Goal: Task Accomplishment & Management: Manage account settings

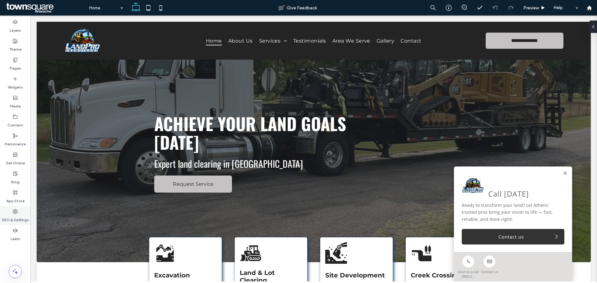
click at [15, 212] on use at bounding box center [15, 212] width 4 height 4
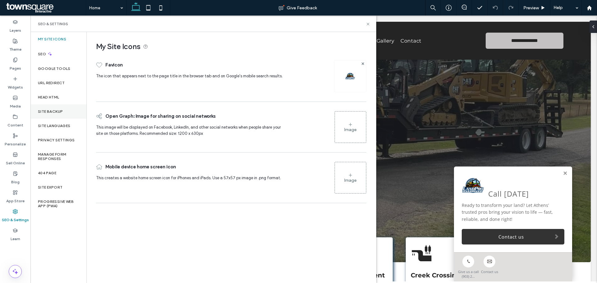
click at [53, 112] on label "Site Backup" at bounding box center [50, 111] width 25 height 4
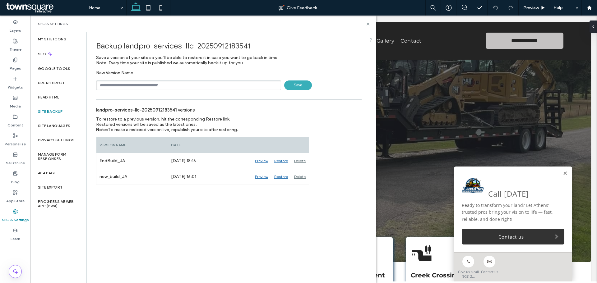
click at [145, 84] on input "text" at bounding box center [188, 86] width 185 height 10
type input "**********"
click at [295, 86] on span "Save" at bounding box center [298, 86] width 28 height 10
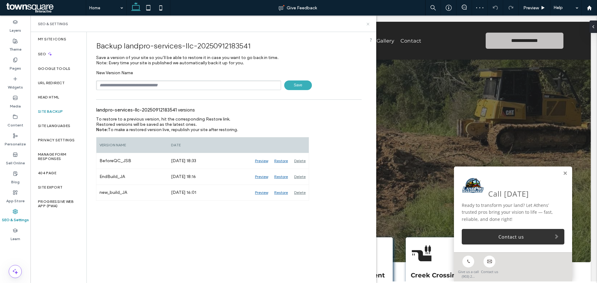
click at [369, 25] on use at bounding box center [368, 24] width 2 height 2
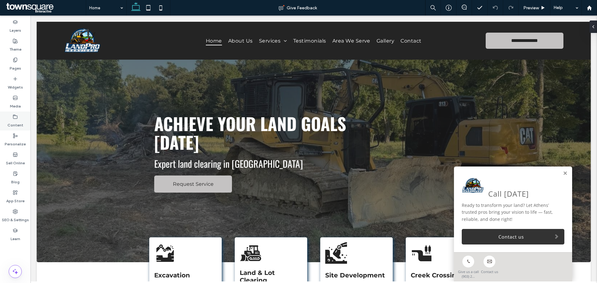
click at [22, 121] on label "Content" at bounding box center [15, 123] width 16 height 9
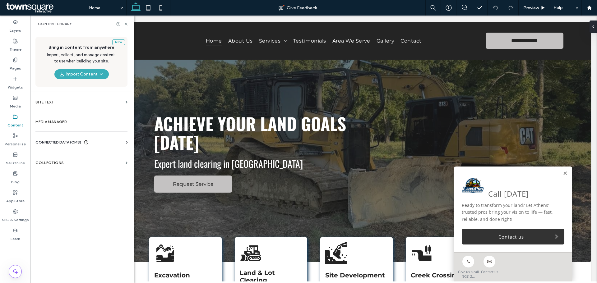
click at [88, 141] on icon at bounding box center [86, 142] width 5 height 5
click at [101, 158] on label "Business Info" at bounding box center [82, 157] width 85 height 4
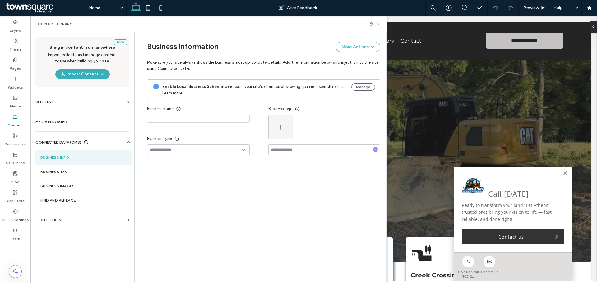
type input "**********"
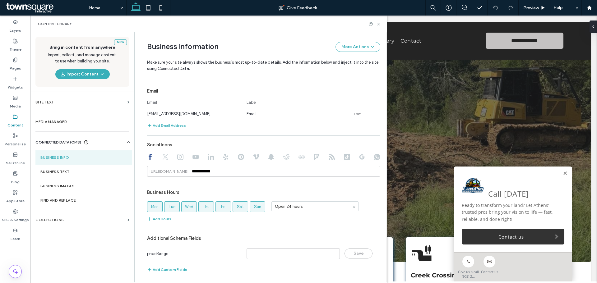
scroll to position [227, 0]
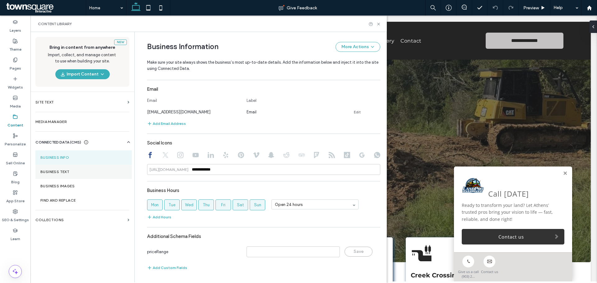
click at [76, 171] on label "Business Text" at bounding box center [83, 172] width 86 height 4
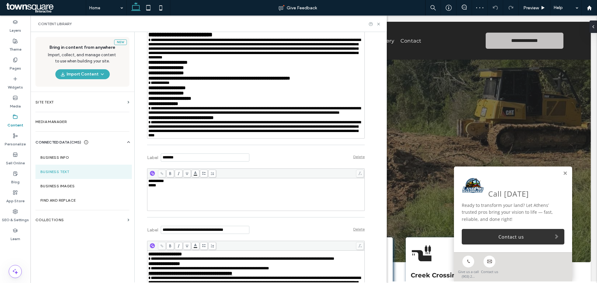
scroll to position [311, 0]
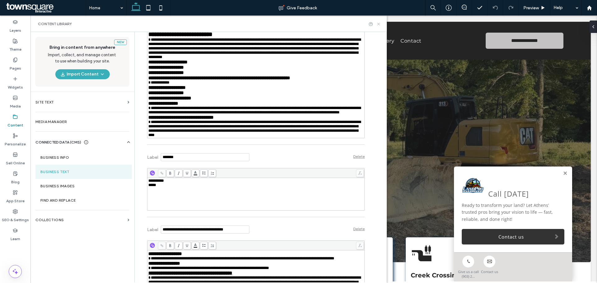
click at [381, 23] on icon at bounding box center [378, 24] width 5 height 5
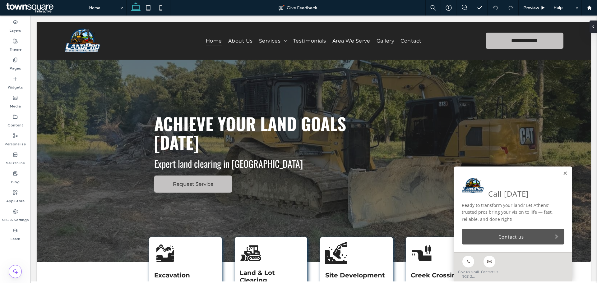
click at [507, 235] on link "Contact us" at bounding box center [513, 237] width 103 height 16
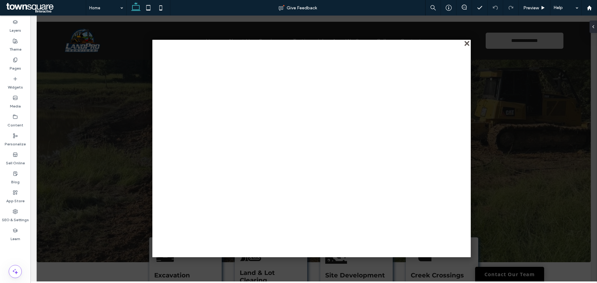
click at [466, 42] on div "close" at bounding box center [467, 44] width 5 height 5
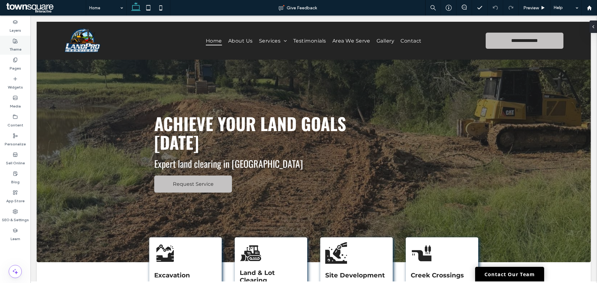
click at [23, 45] on div "Theme" at bounding box center [15, 45] width 30 height 19
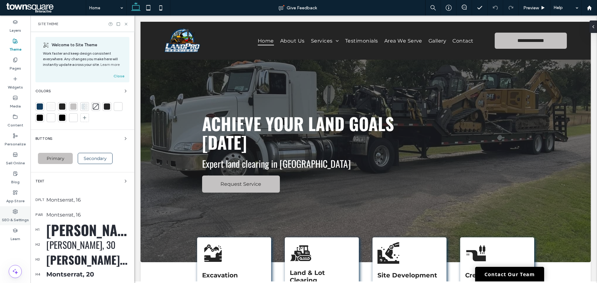
click at [17, 219] on label "SEO & Settings" at bounding box center [15, 218] width 27 height 9
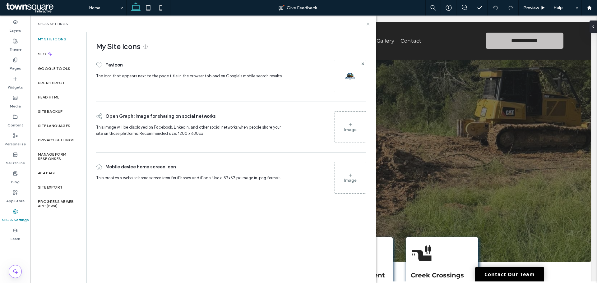
drag, startPoint x: 369, startPoint y: 23, endPoint x: 337, endPoint y: 11, distance: 33.9
click at [369, 23] on icon at bounding box center [368, 24] width 5 height 5
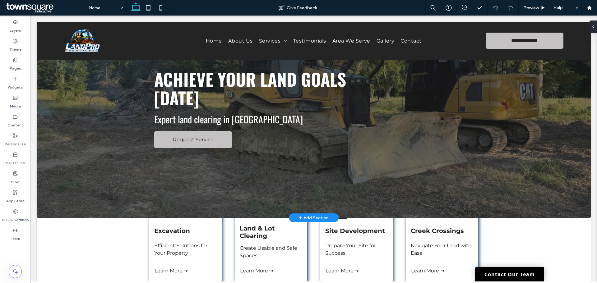
scroll to position [187, 0]
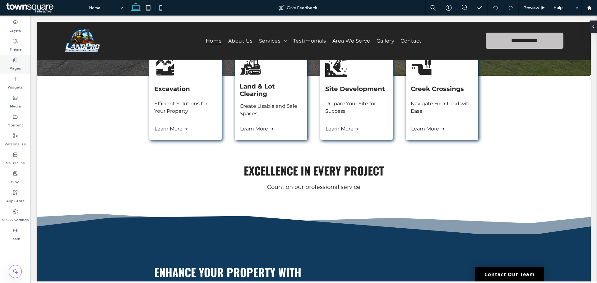
click at [21, 60] on div "Pages" at bounding box center [15, 64] width 30 height 19
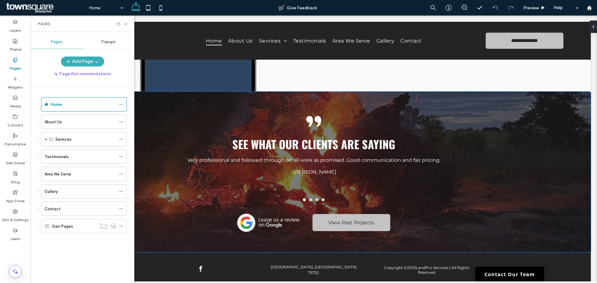
scroll to position [1443, 0]
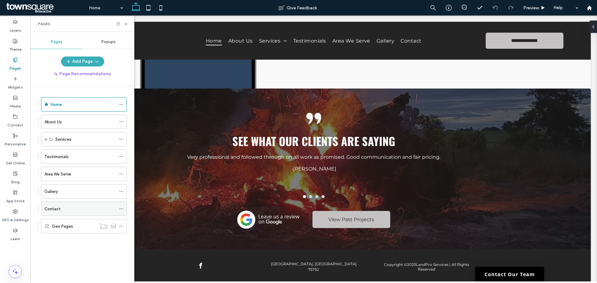
click at [87, 207] on div "Contact" at bounding box center [80, 209] width 72 height 7
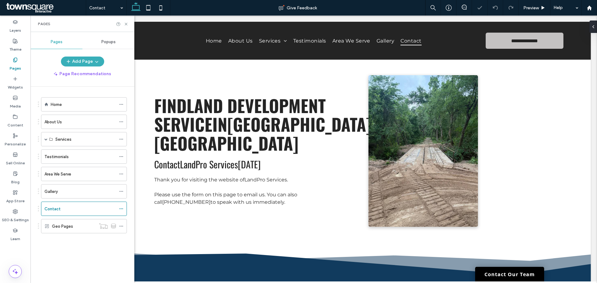
scroll to position [187, 0]
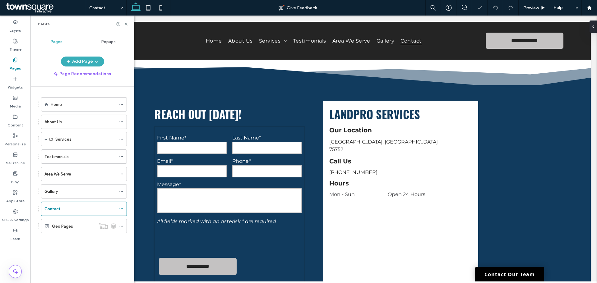
click at [247, 173] on input "tel" at bounding box center [267, 171] width 70 height 12
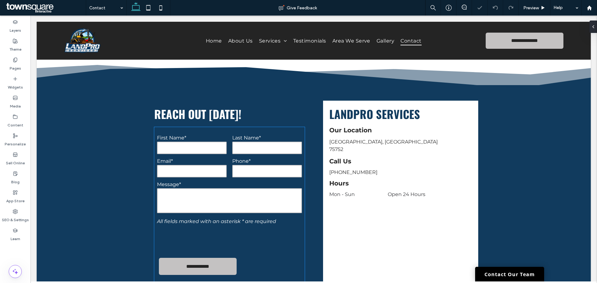
click at [247, 173] on input "tel" at bounding box center [267, 171] width 70 height 12
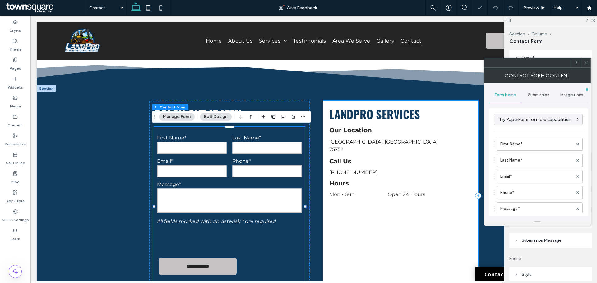
type input "*"
type input "***"
type input "*"
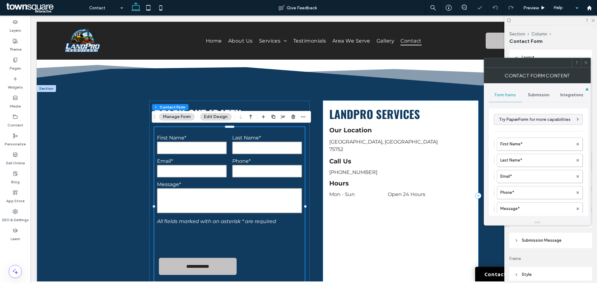
type input "***"
click at [527, 239] on span "Submission Message" at bounding box center [542, 241] width 40 height 6
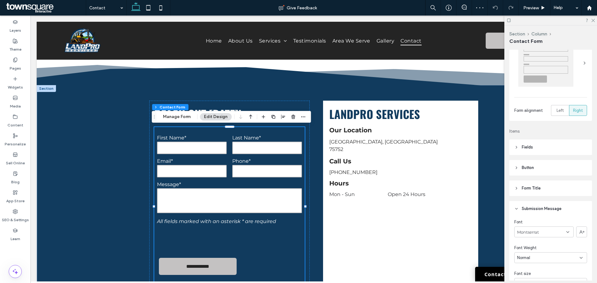
scroll to position [62, 0]
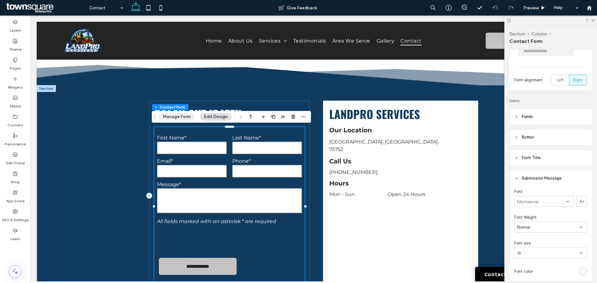
drag, startPoint x: 179, startPoint y: 120, endPoint x: 422, endPoint y: 105, distance: 243.3
click at [179, 120] on button "Manage Form" at bounding box center [177, 116] width 36 height 7
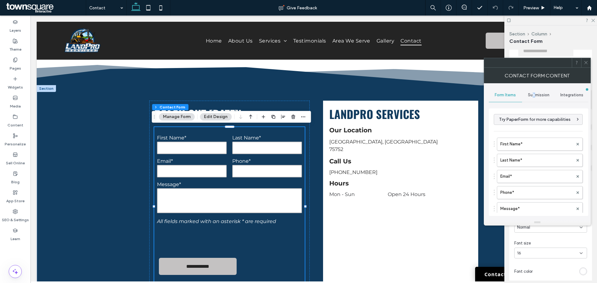
click at [534, 95] on span "Submission" at bounding box center [538, 95] width 21 height 5
click at [523, 127] on label "New submission notification" at bounding box center [538, 124] width 83 height 12
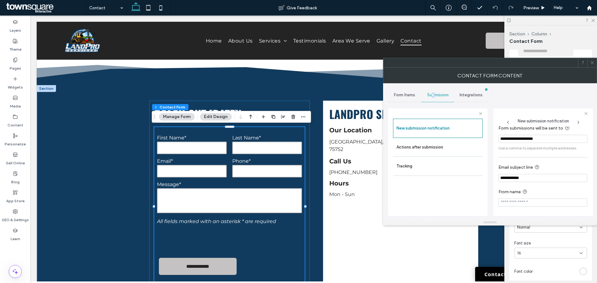
scroll to position [32, 0]
click at [457, 147] on label "Actions after submission" at bounding box center [438, 147] width 83 height 12
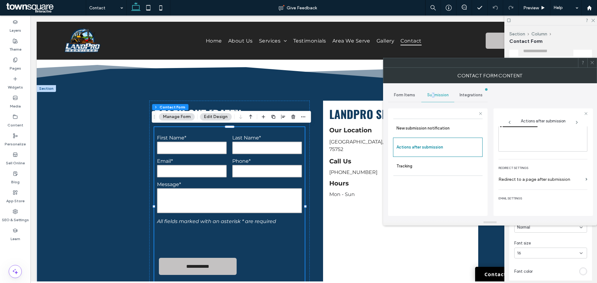
scroll to position [107, 0]
click at [591, 63] on icon at bounding box center [592, 62] width 5 height 5
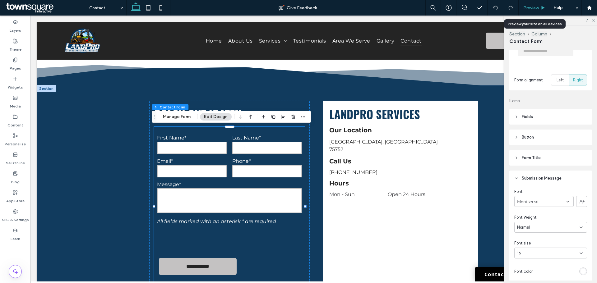
click at [542, 4] on div "Preview" at bounding box center [535, 8] width 32 height 16
click at [524, 8] on span "Preview" at bounding box center [531, 7] width 16 height 5
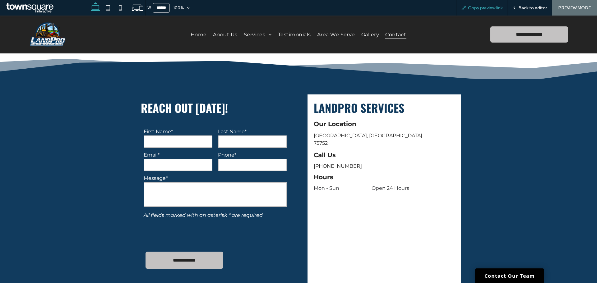
scroll to position [180, 0]
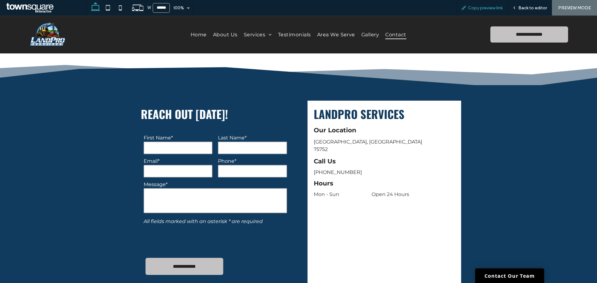
click at [467, 5] on div "Copy preview link" at bounding box center [482, 7] width 51 height 5
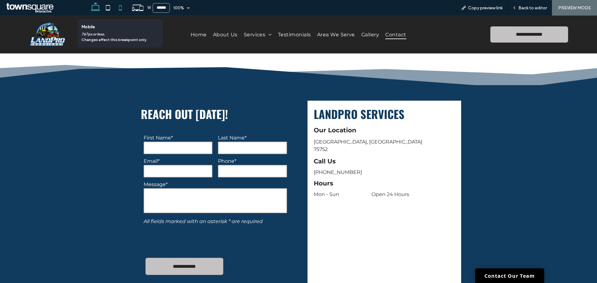
click at [117, 7] on icon at bounding box center [120, 8] width 12 height 12
type input "*****"
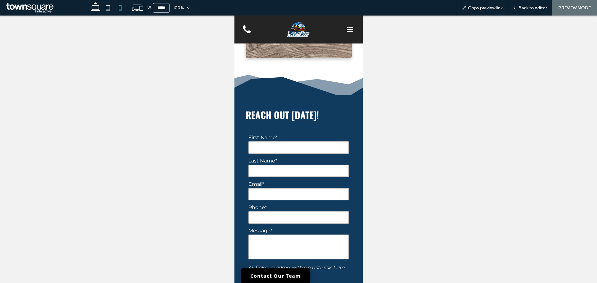
click at [301, 30] on img at bounding box center [298, 30] width 24 height 18
click at [524, 3] on div "Back to editor" at bounding box center [530, 8] width 44 height 16
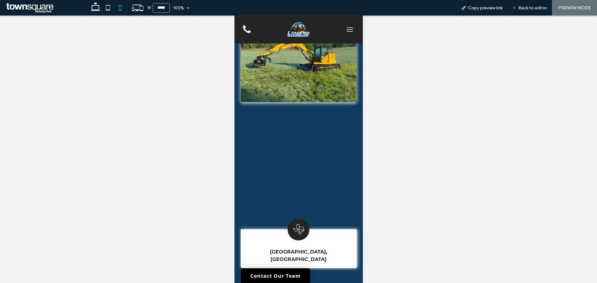
scroll to position [1555, 0]
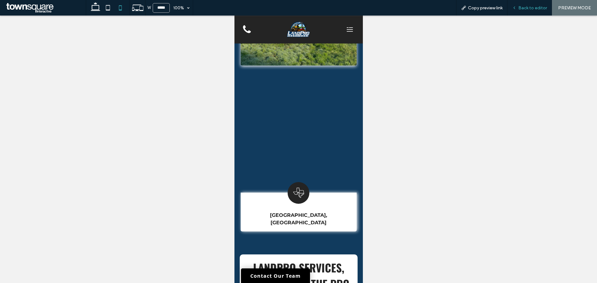
click at [536, 7] on span "Back to editor" at bounding box center [532, 7] width 29 height 5
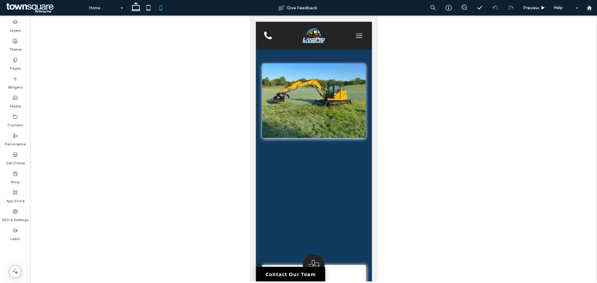
scroll to position [1628, 0]
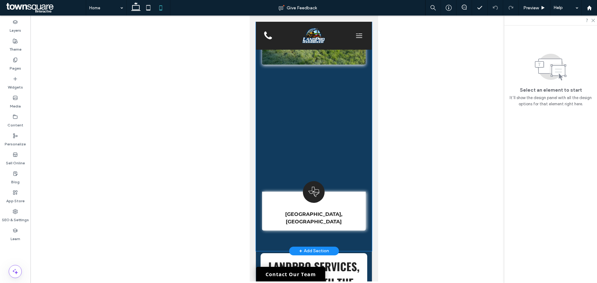
click at [258, 150] on div "[GEOGRAPHIC_DATA], [GEOGRAPHIC_DATA]" at bounding box center [314, 116] width 116 height 269
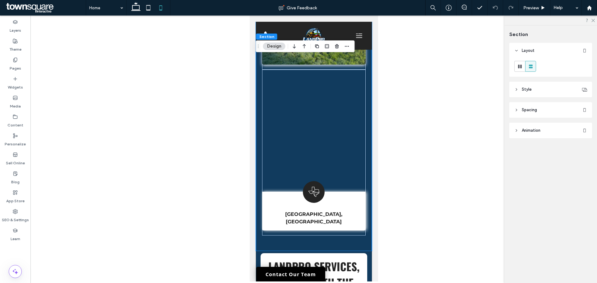
click at [539, 91] on header "Style" at bounding box center [550, 90] width 83 height 16
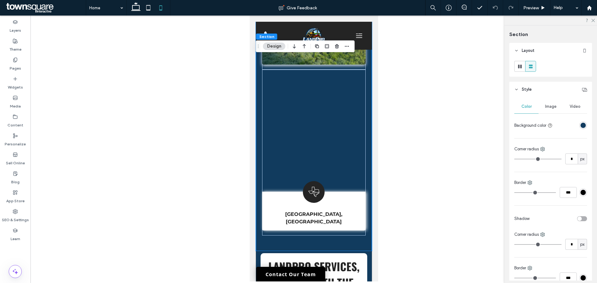
click at [538, 91] on header "Style" at bounding box center [550, 90] width 83 height 16
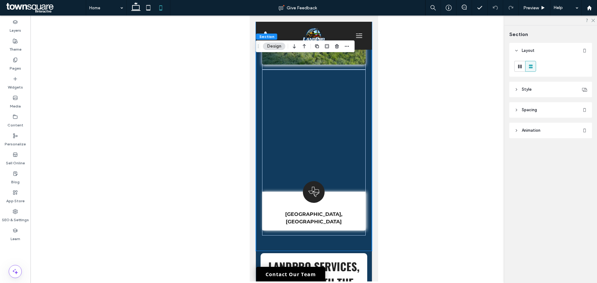
click at [534, 117] on header "Spacing" at bounding box center [550, 110] width 83 height 16
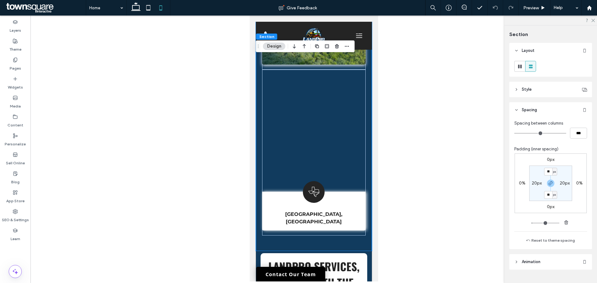
click at [561, 181] on label "20px" at bounding box center [565, 183] width 10 height 5
type input "**"
type input "*"
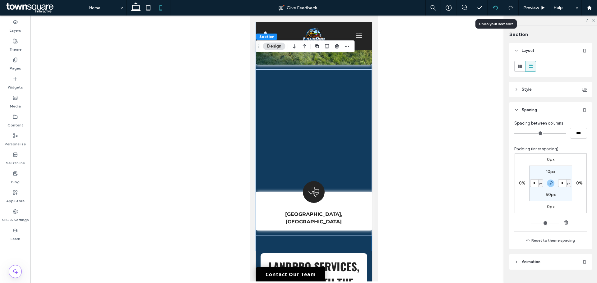
click at [494, 3] on div at bounding box center [496, 8] width 16 height 16
click at [493, 6] on icon at bounding box center [495, 7] width 5 height 5
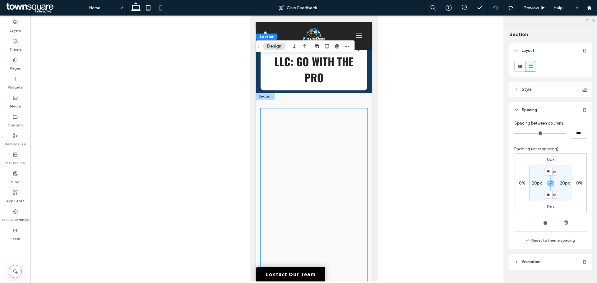
scroll to position [1807, 0]
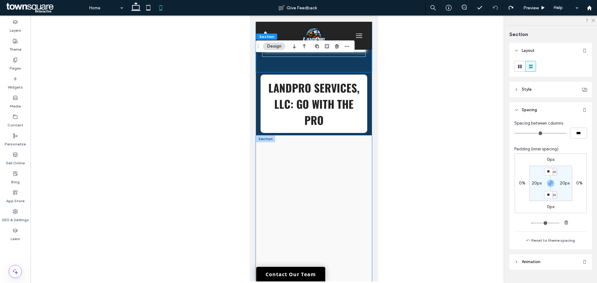
click at [258, 150] on div "Connect With Us Follow us on Socials!" at bounding box center [314, 280] width 116 height 288
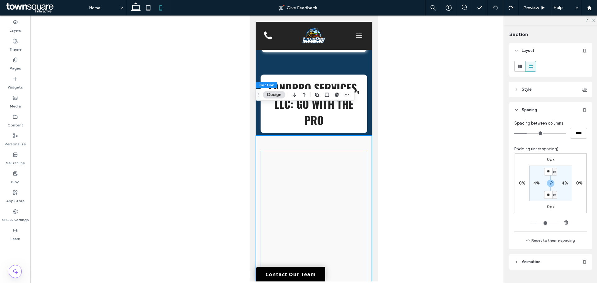
click at [536, 184] on label "4%" at bounding box center [536, 183] width 7 height 5
type input "*"
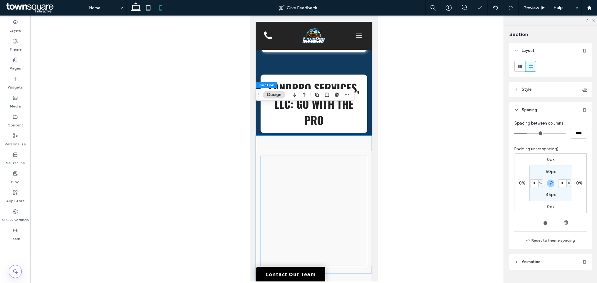
click at [319, 187] on div at bounding box center [315, 214] width 106 height 54
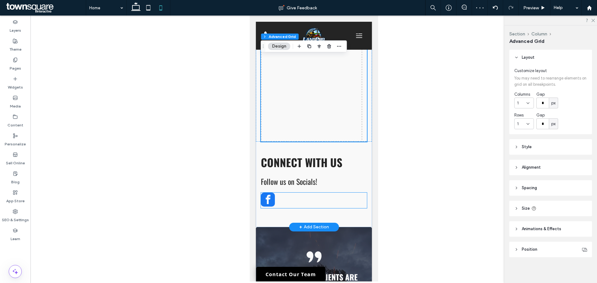
scroll to position [1838, 0]
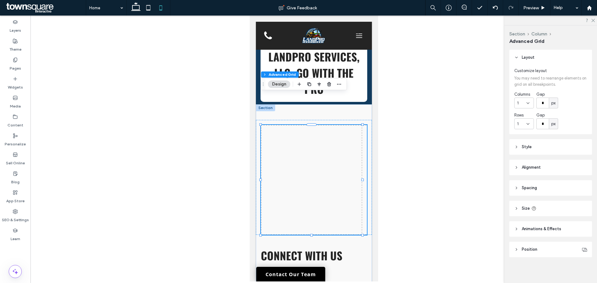
click at [552, 189] on header "Spacing" at bounding box center [550, 188] width 83 height 16
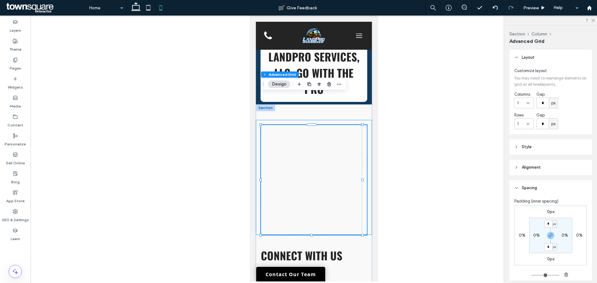
click at [258, 126] on div at bounding box center [314, 177] width 116 height 115
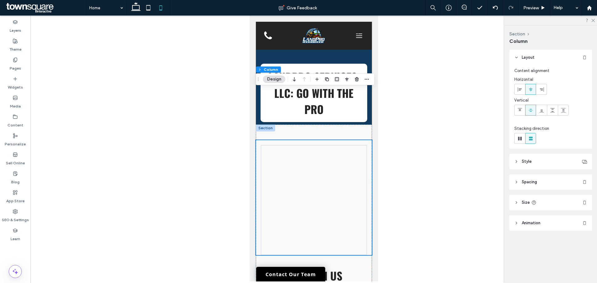
scroll to position [1807, 0]
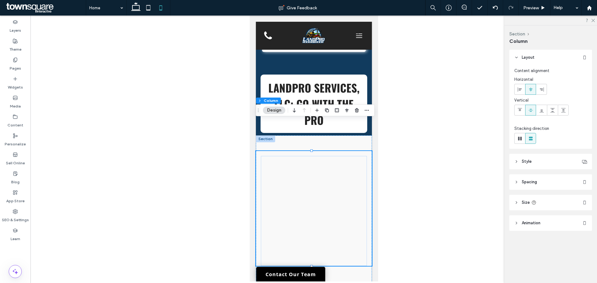
click at [541, 162] on header "Style" at bounding box center [550, 162] width 83 height 16
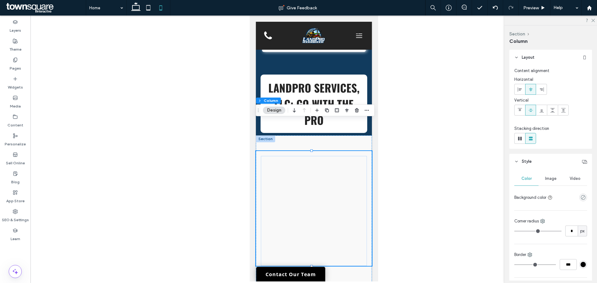
click at [541, 161] on header "Style" at bounding box center [550, 162] width 83 height 16
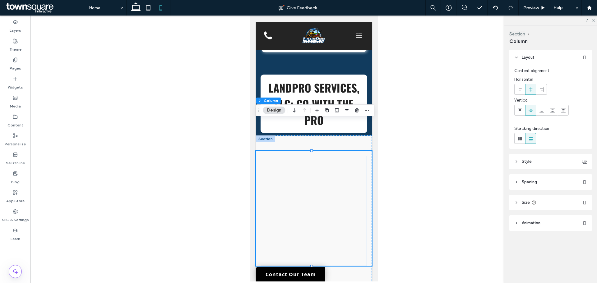
click at [530, 184] on span "Spacing" at bounding box center [529, 182] width 15 height 6
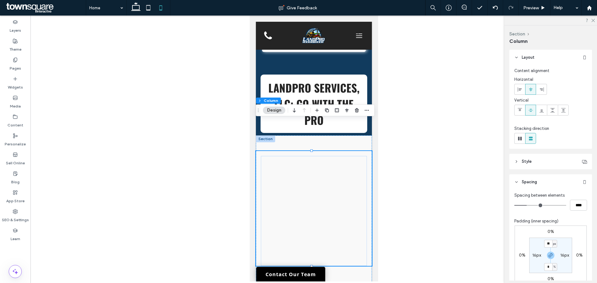
click at [561, 256] on label "16px" at bounding box center [564, 255] width 9 height 5
type input "*"
click at [12, 216] on label "SEO & Settings" at bounding box center [15, 218] width 27 height 9
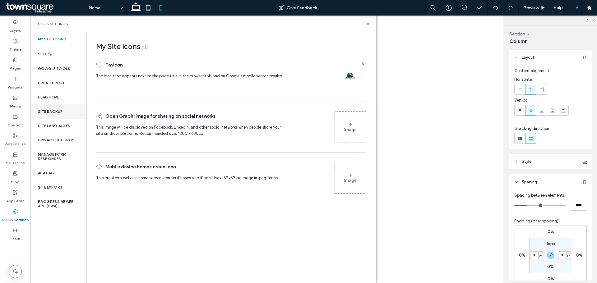
click at [44, 110] on label "Site Backup" at bounding box center [50, 111] width 25 height 4
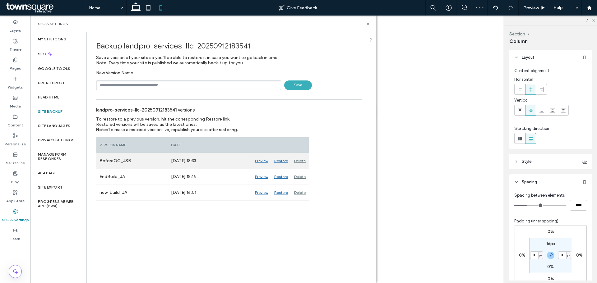
click at [276, 161] on div "Restore" at bounding box center [281, 161] width 20 height 16
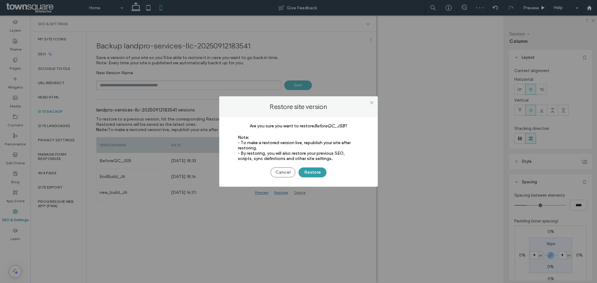
click at [313, 174] on button "Restore" at bounding box center [313, 173] width 28 height 10
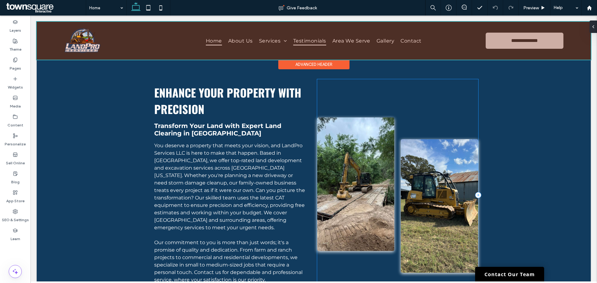
scroll to position [466, 0]
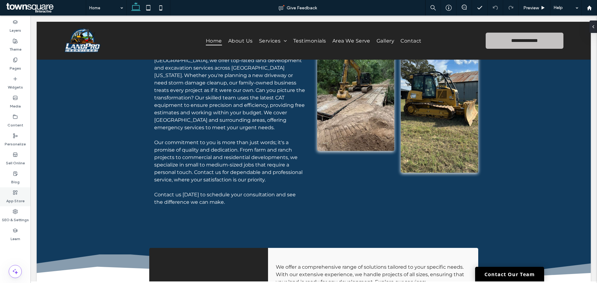
drag, startPoint x: 9, startPoint y: 216, endPoint x: 22, endPoint y: 205, distance: 16.8
click at [9, 216] on label "SEO & Settings" at bounding box center [15, 218] width 27 height 9
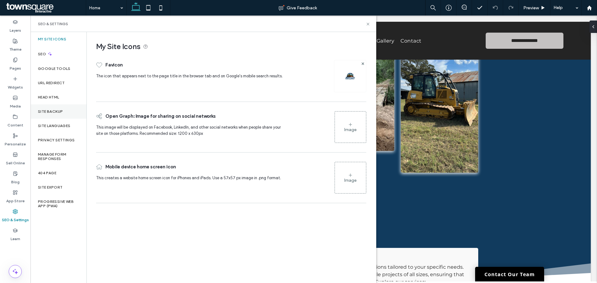
click at [46, 109] on label "Site Backup" at bounding box center [50, 111] width 25 height 4
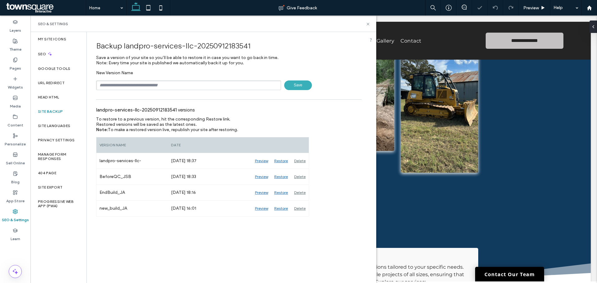
click at [161, 81] on input "text" at bounding box center [188, 86] width 185 height 10
type input "**********"
click at [301, 83] on span "Save" at bounding box center [298, 86] width 28 height 10
click at [486, 275] on link "Contact Our Team" at bounding box center [509, 274] width 69 height 15
